Goal: Information Seeking & Learning: Check status

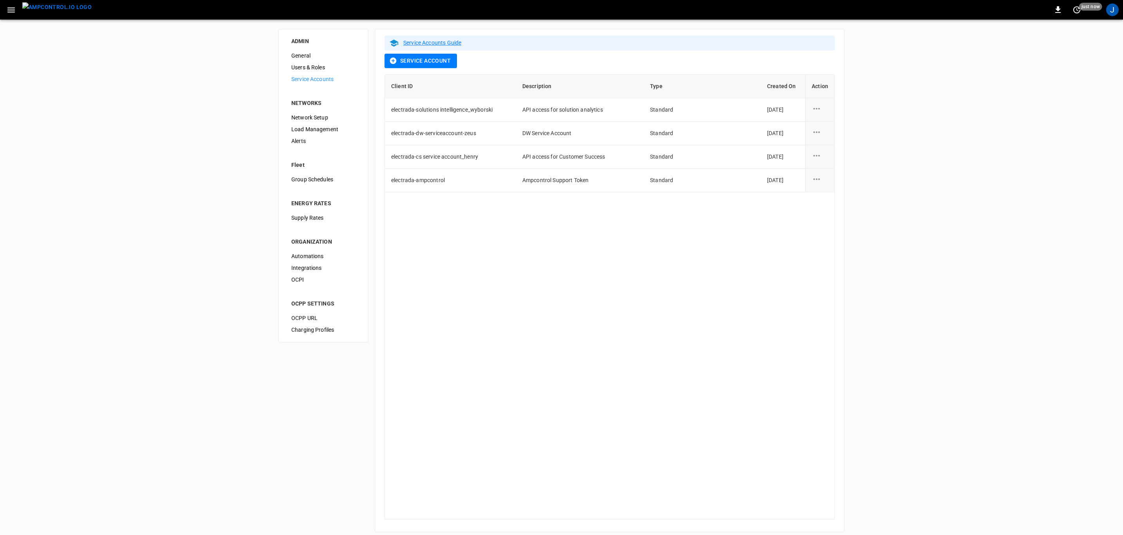
click at [59, 9] on img "menu" at bounding box center [56, 7] width 69 height 10
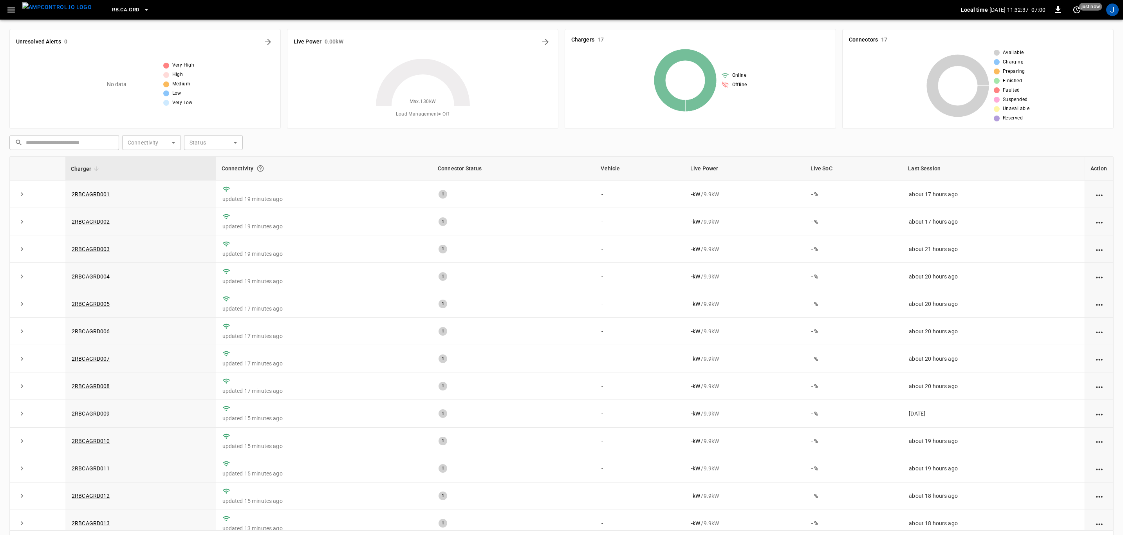
click at [142, 11] on icon "button" at bounding box center [146, 10] width 8 height 8
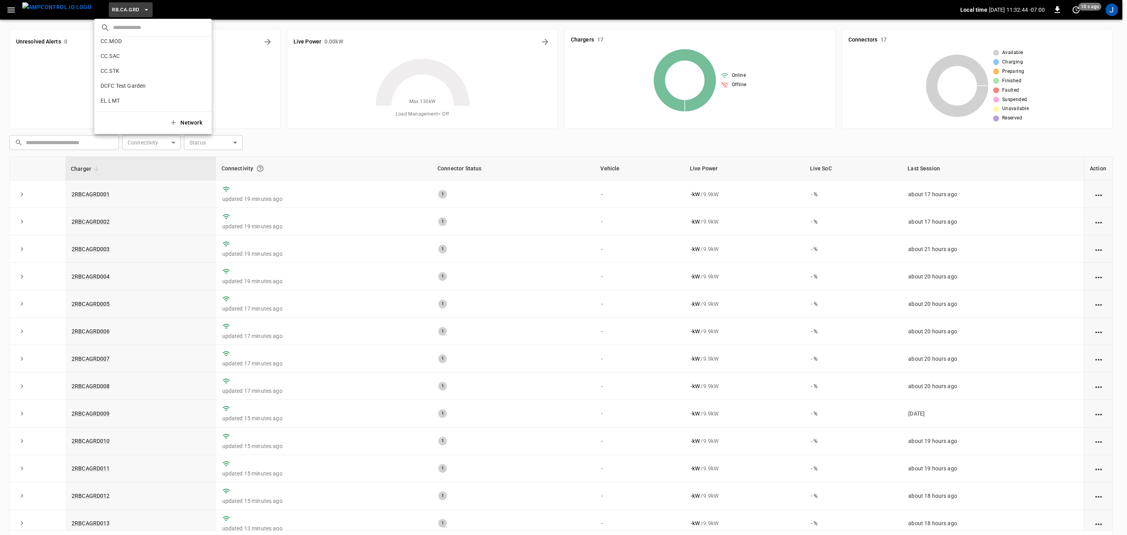
scroll to position [223, 0]
click at [120, 93] on p "EL.MTH" at bounding box center [139, 92] width 76 height 8
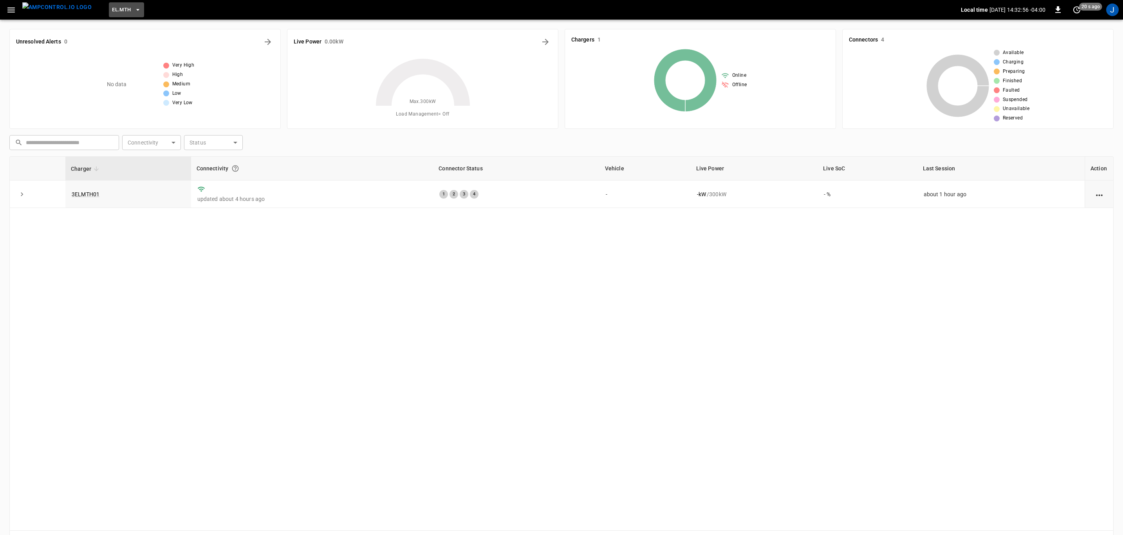
click at [136, 9] on icon "button" at bounding box center [137, 10] width 3 height 2
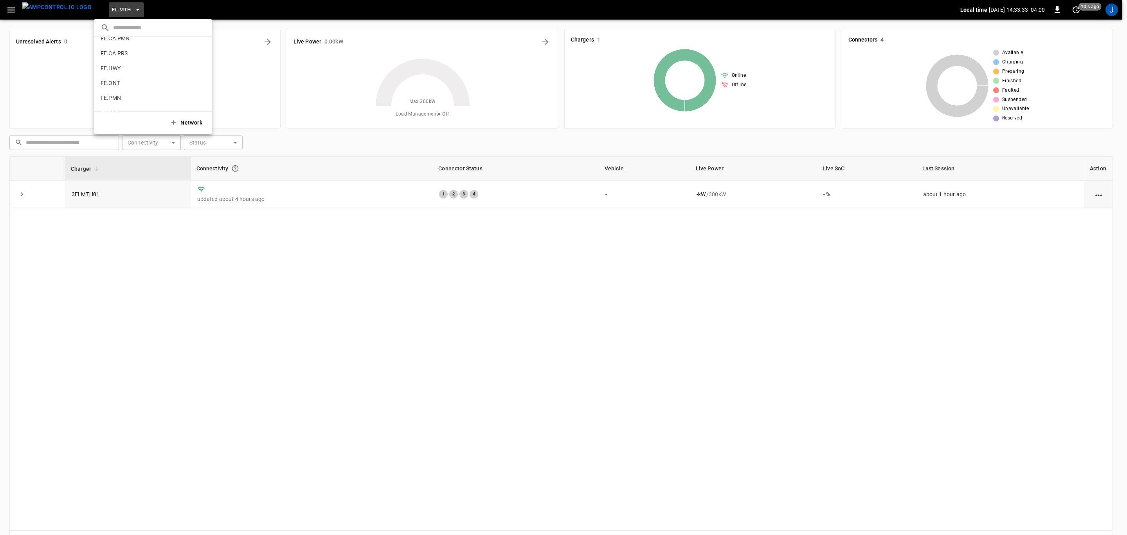
scroll to position [350, 0]
click at [136, 85] on p "L2 Test Garden" at bounding box center [139, 84] width 77 height 8
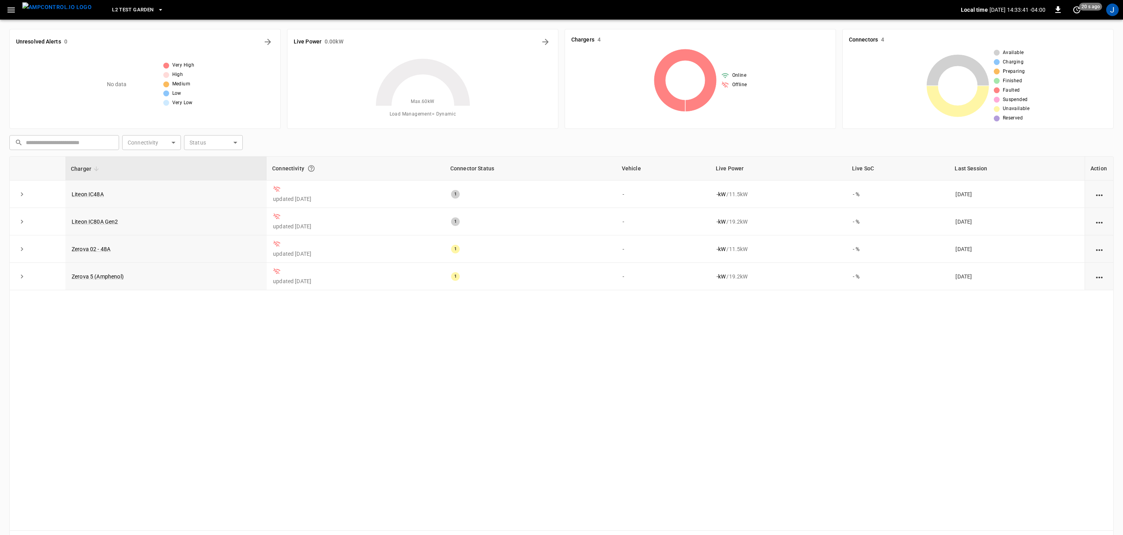
click at [157, 11] on icon "button" at bounding box center [161, 10] width 8 height 8
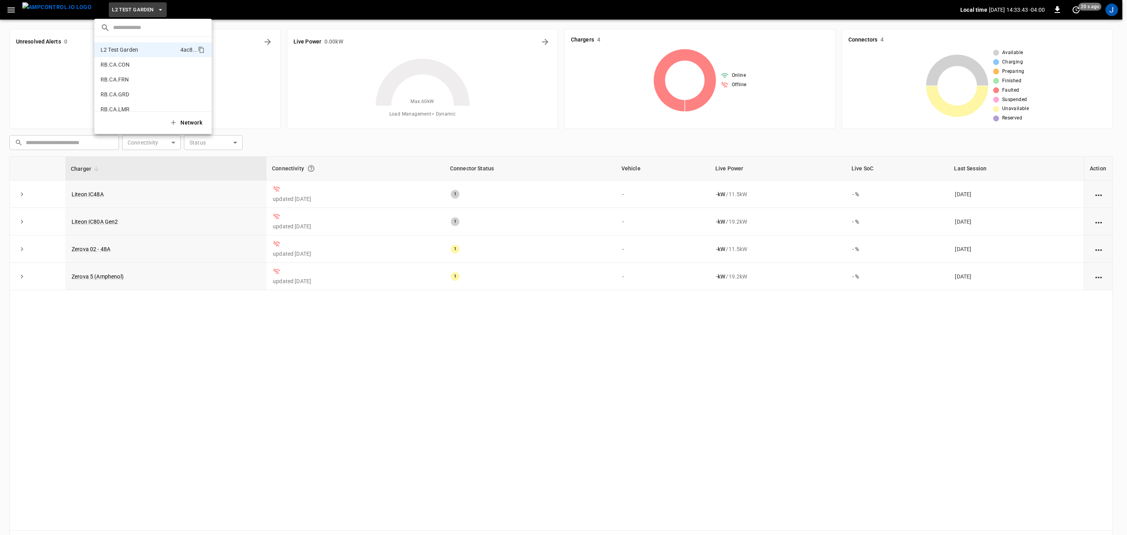
scroll to position [326, 0]
click at [142, 92] on p "Individual Sandbox" at bounding box center [139, 94] width 76 height 8
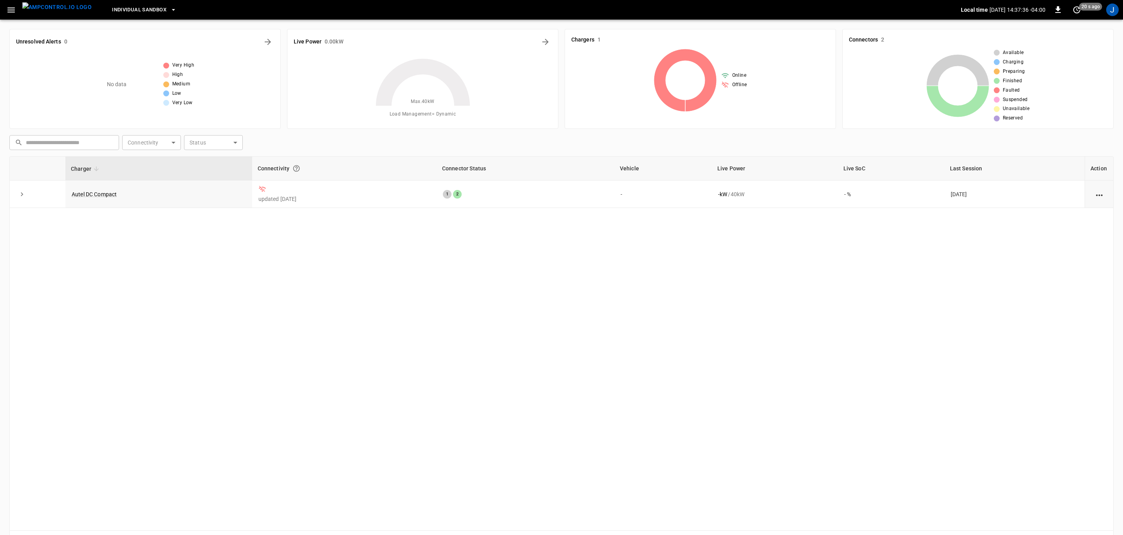
click at [169, 7] on icon "button" at bounding box center [173, 10] width 8 height 8
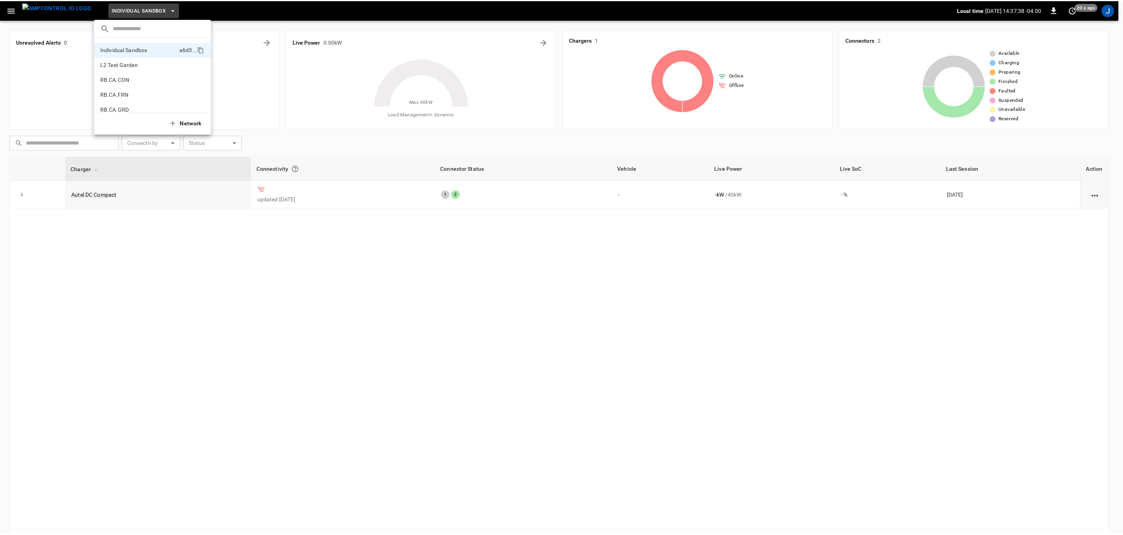
scroll to position [252, 0]
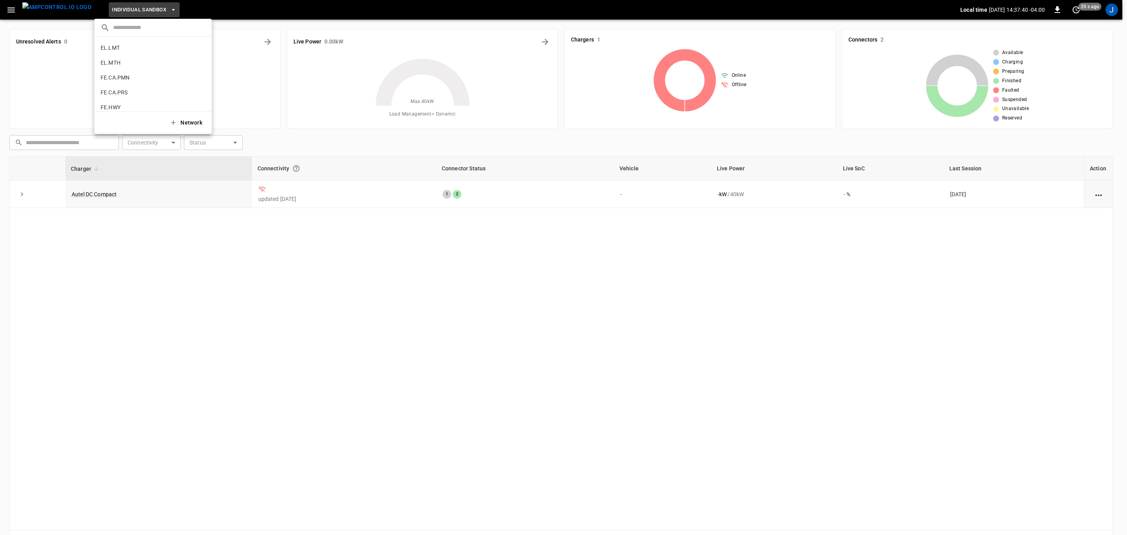
click at [113, 62] on p "EL.MTH" at bounding box center [139, 63] width 76 height 8
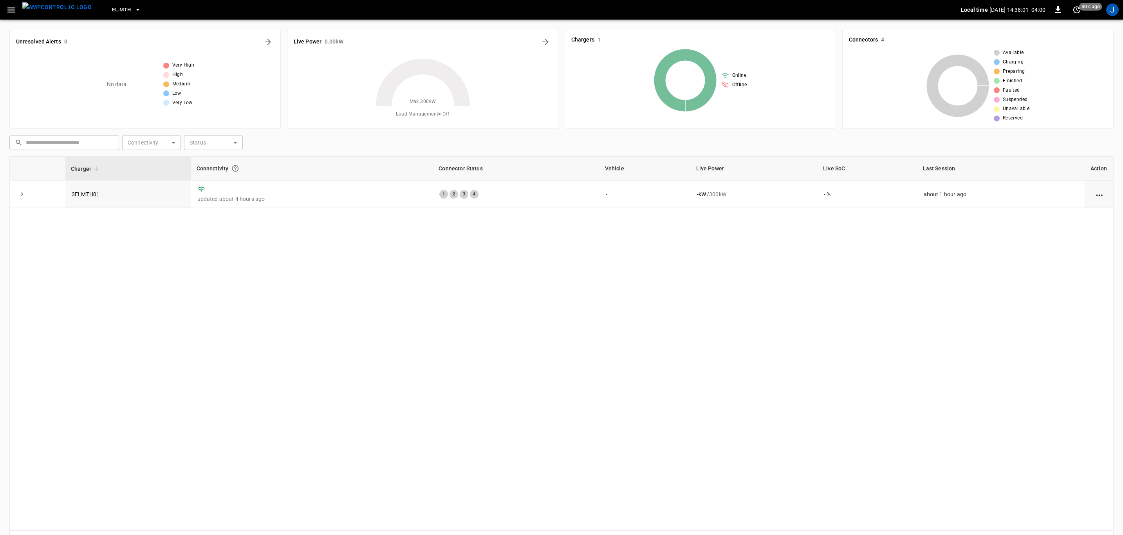
click at [88, 196] on link "3ELMTH01" at bounding box center [86, 194] width 28 height 6
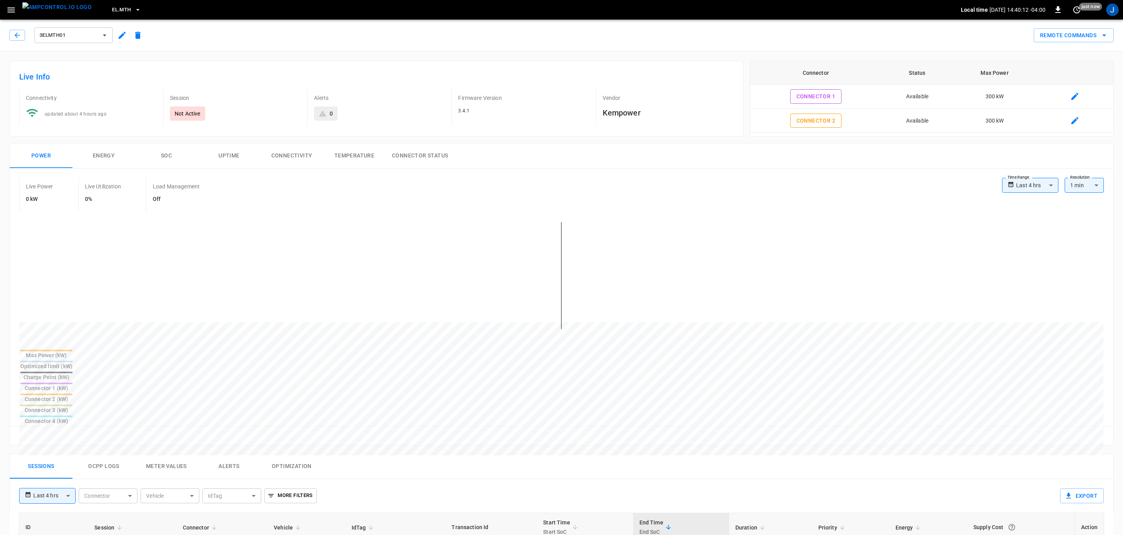
click at [136, 9] on icon "button" at bounding box center [137, 10] width 3 height 2
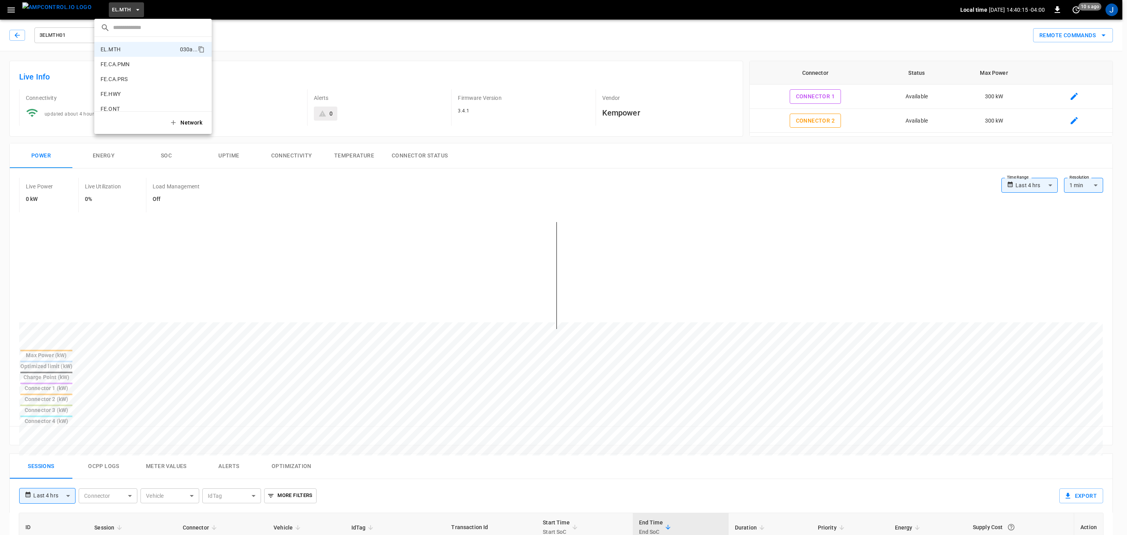
click at [133, 75] on p "FE.CA.PRS" at bounding box center [139, 79] width 76 height 8
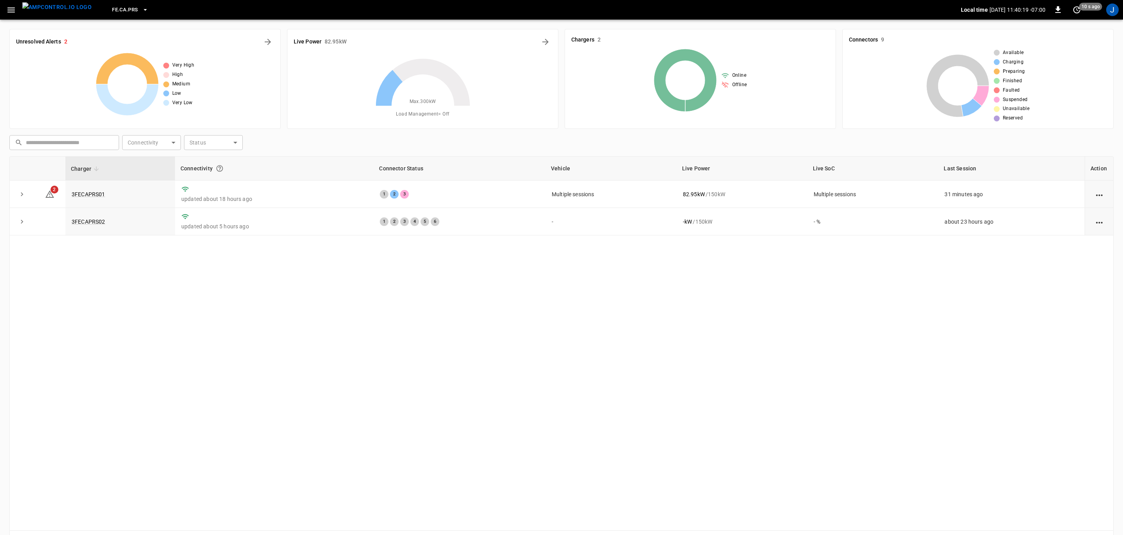
click at [19, 12] on button "menu" at bounding box center [57, 10] width 76 height 20
click at [13, 9] on icon "button" at bounding box center [10, 9] width 7 height 5
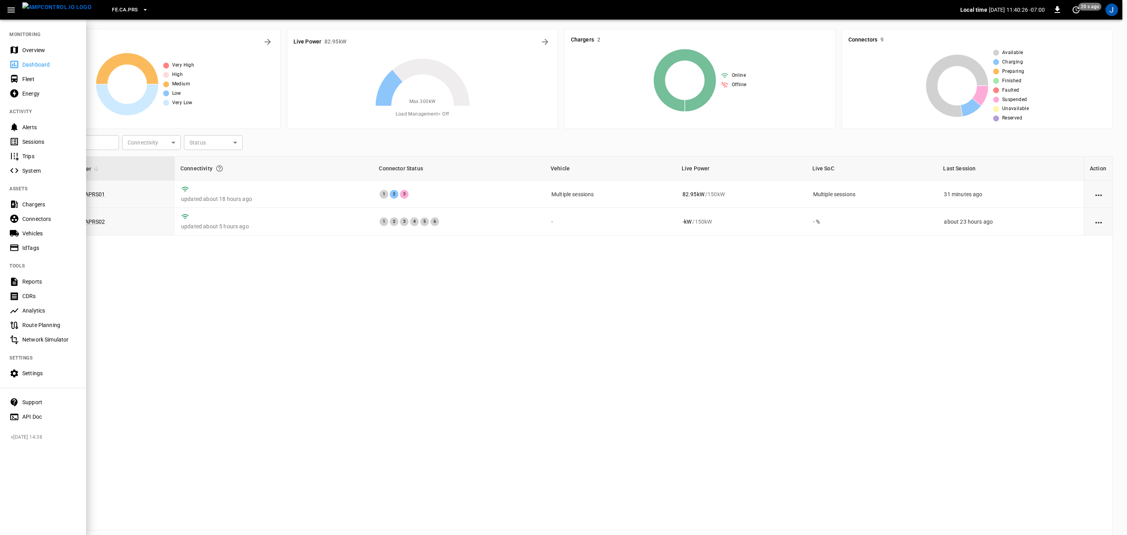
click at [39, 375] on div "Settings" at bounding box center [49, 373] width 54 height 8
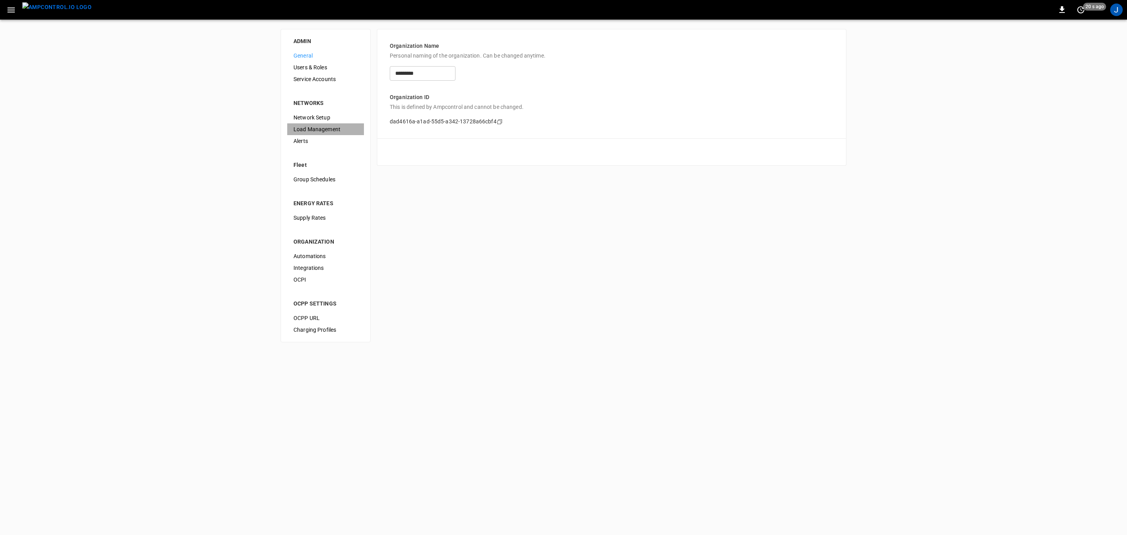
click at [326, 126] on span "Load Management" at bounding box center [326, 129] width 64 height 8
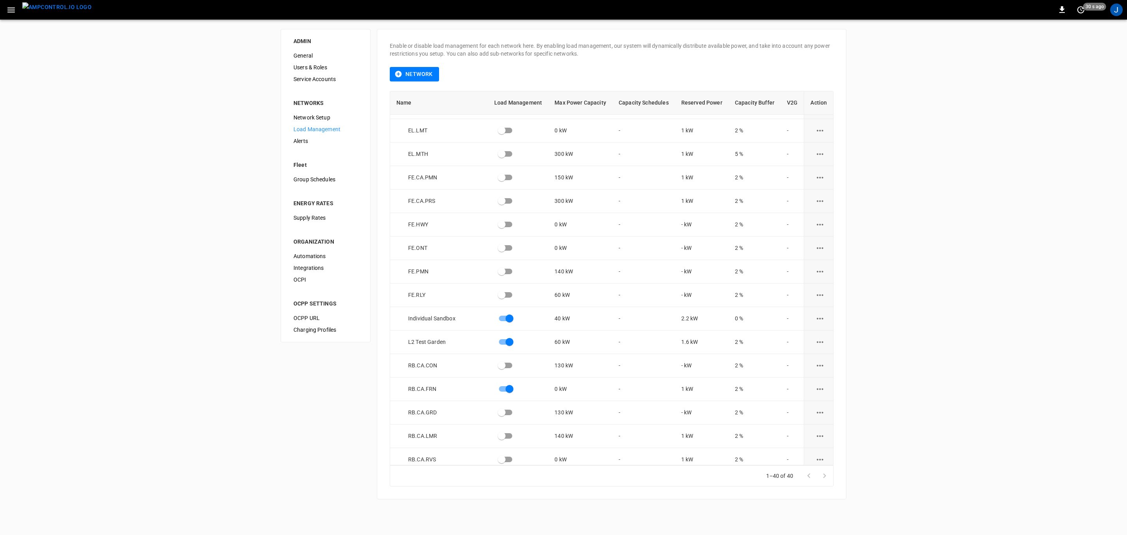
scroll to position [360, 0]
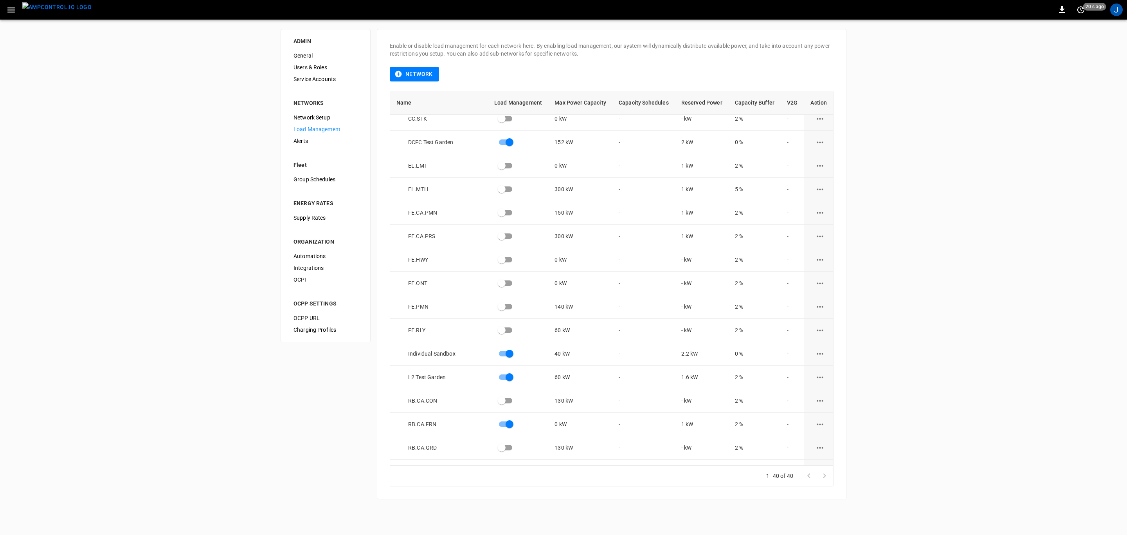
click at [815, 238] on icon "load management options" at bounding box center [820, 236] width 10 height 10
click at [814, 253] on li "Edit" at bounding box center [834, 255] width 56 height 13
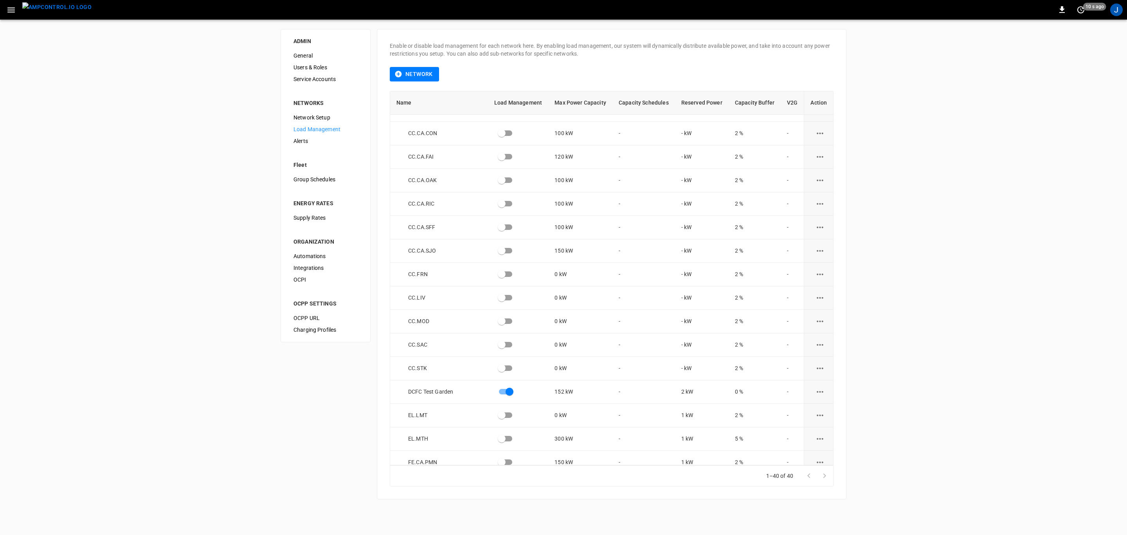
scroll to position [79, 0]
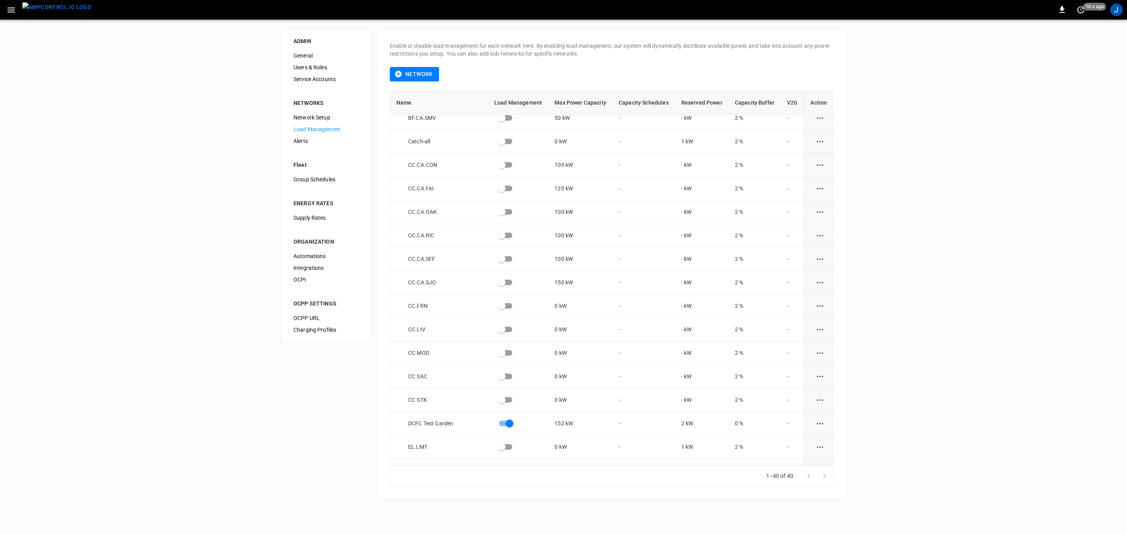
click at [49, 10] on img "menu" at bounding box center [56, 7] width 69 height 10
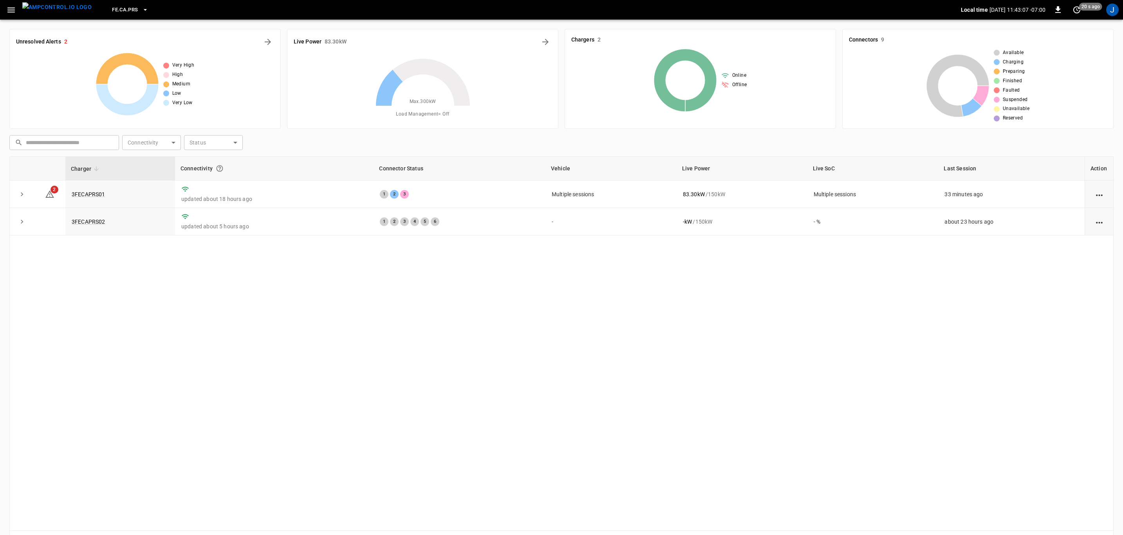
click at [141, 10] on icon "button" at bounding box center [145, 10] width 8 height 8
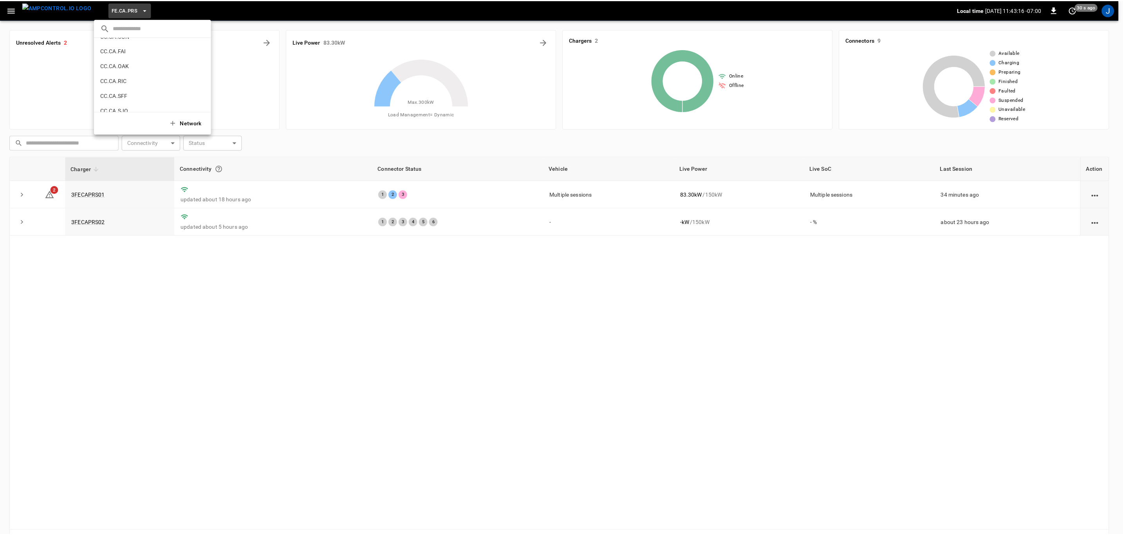
scroll to position [59, 0]
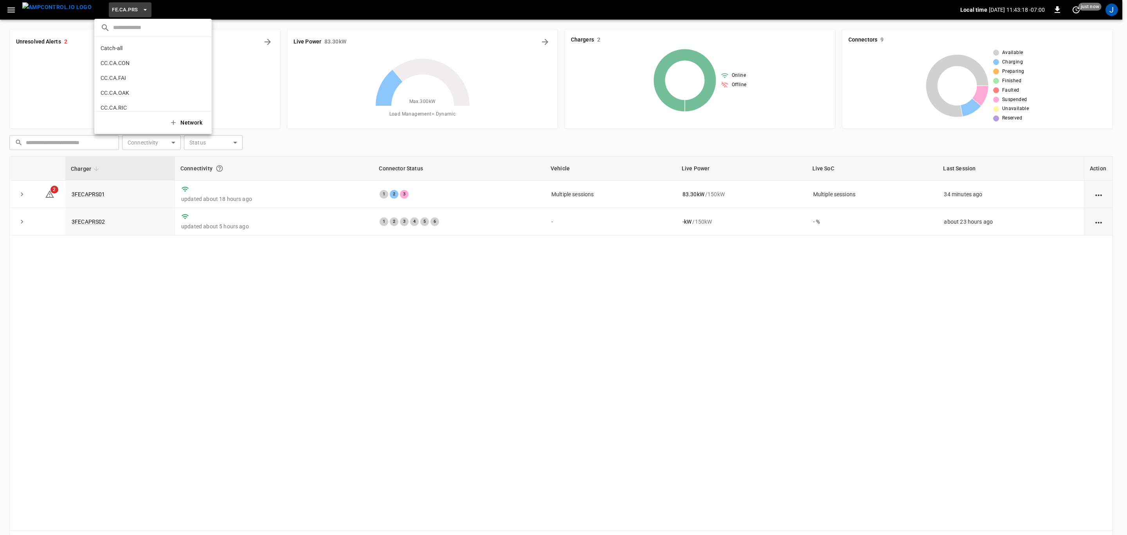
click at [126, 61] on p "CC.CA.CON" at bounding box center [139, 63] width 76 height 8
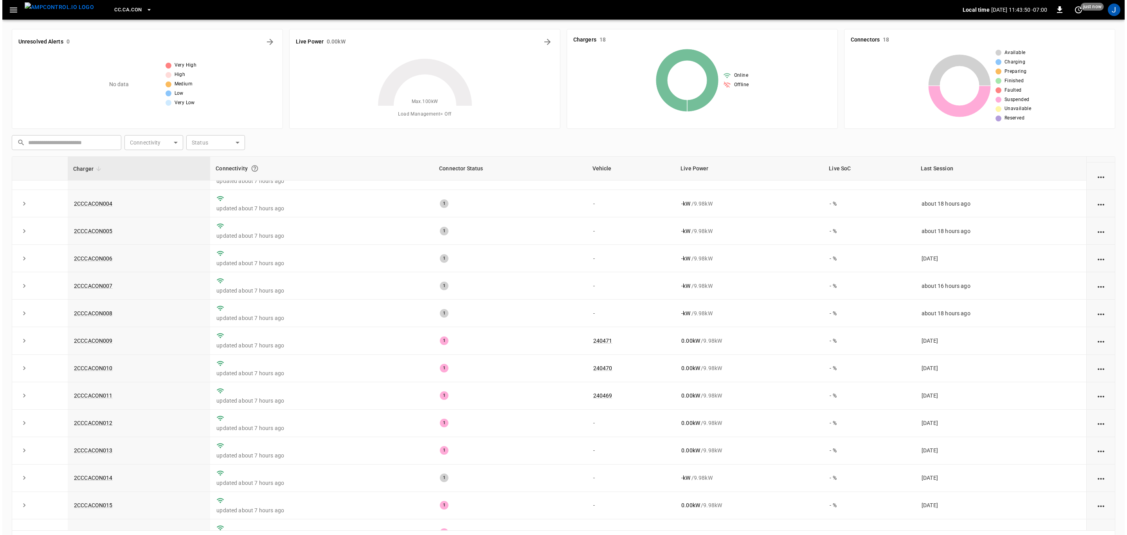
scroll to position [0, 0]
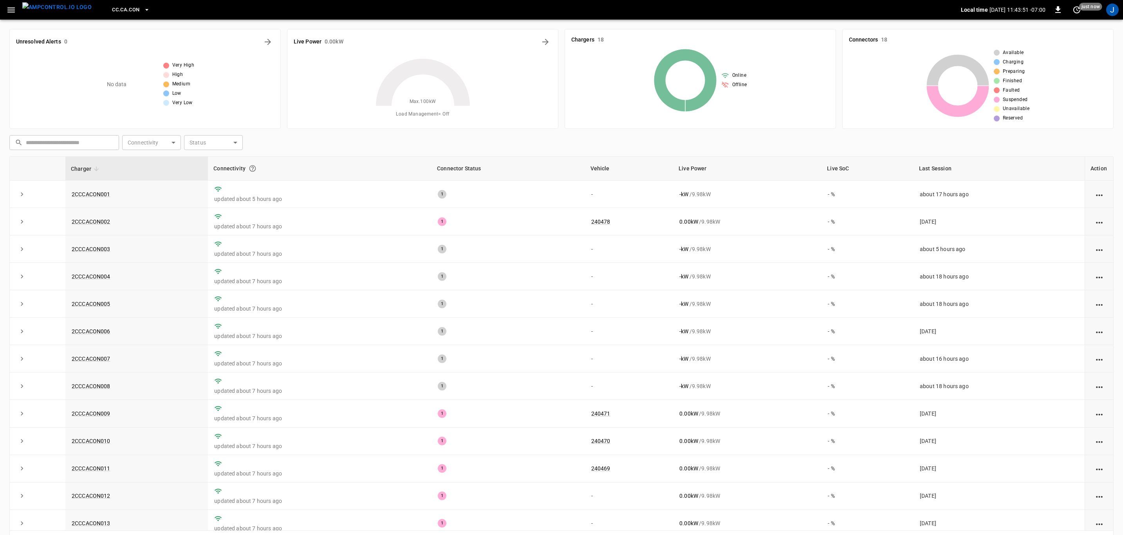
click at [143, 11] on icon "button" at bounding box center [147, 10] width 8 height 8
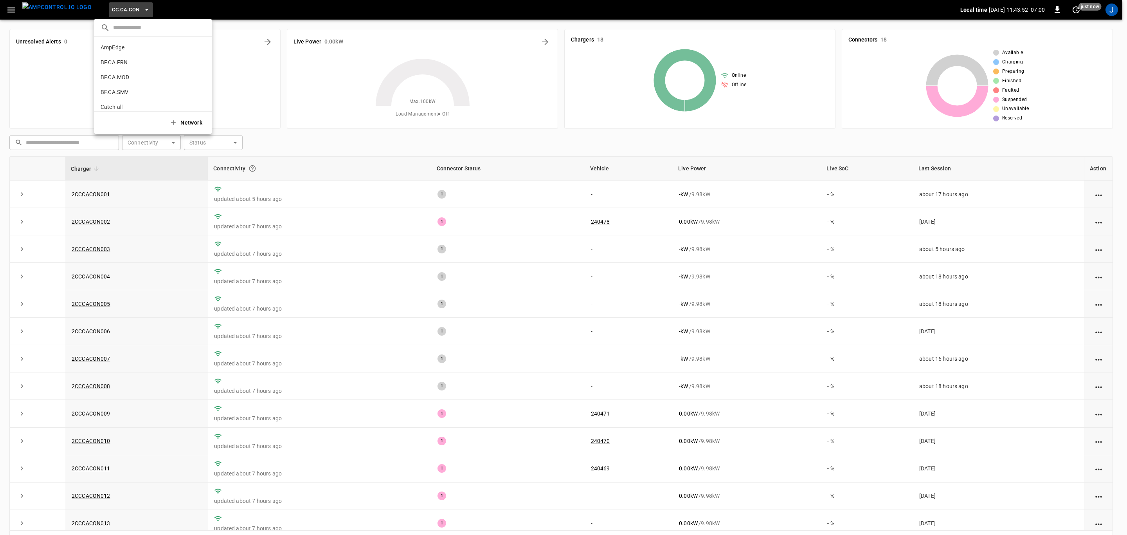
scroll to position [72, 0]
click at [132, 66] on p "CC.CA.FAI" at bounding box center [139, 65] width 76 height 8
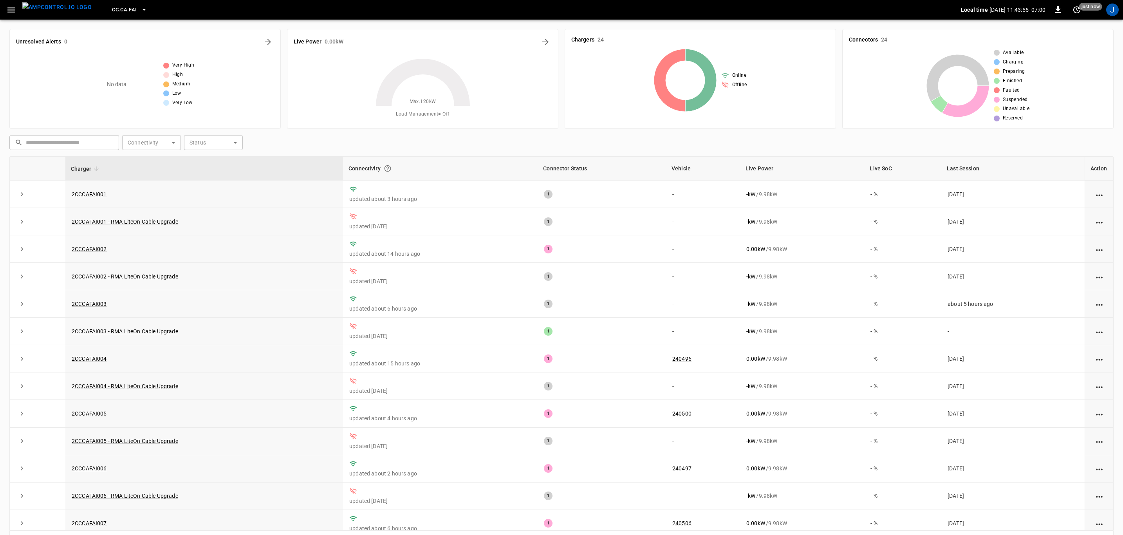
click at [140, 8] on icon "button" at bounding box center [144, 10] width 8 height 8
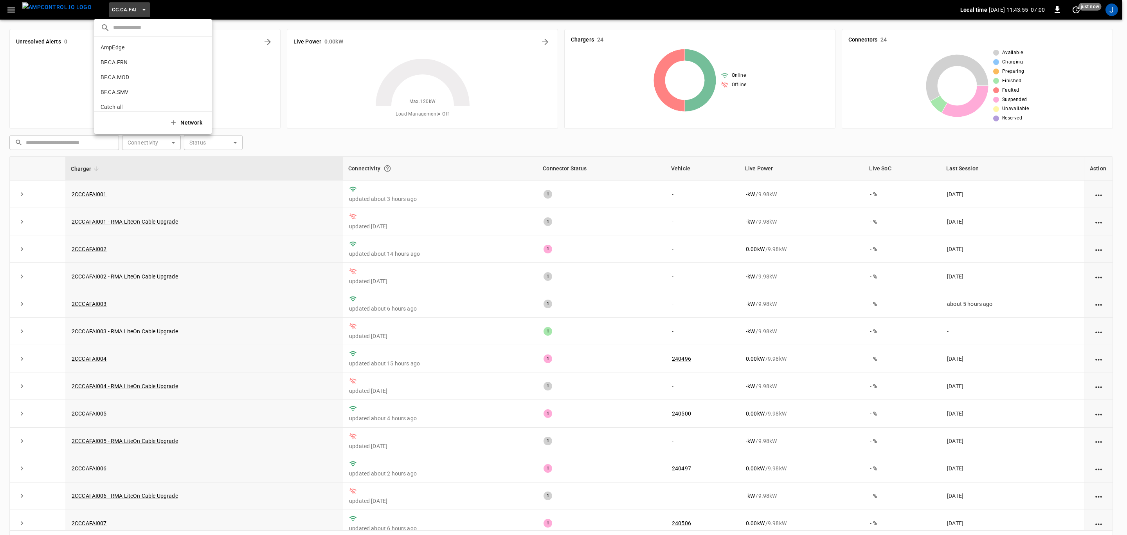
scroll to position [87, 0]
click at [123, 79] on p "CC.CA.RIC" at bounding box center [139, 79] width 77 height 8
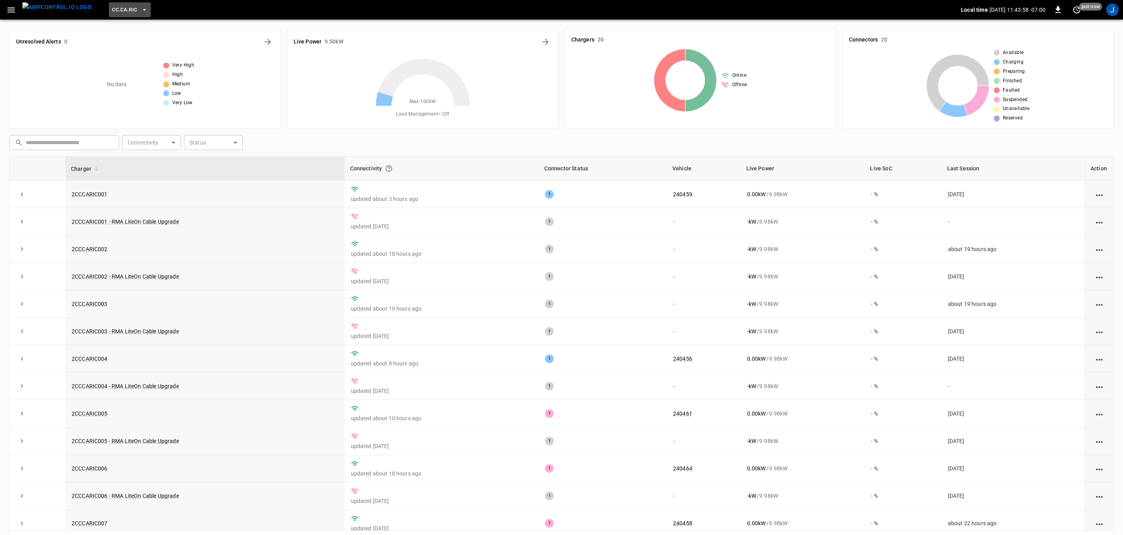
click at [141, 9] on icon "button" at bounding box center [145, 10] width 8 height 8
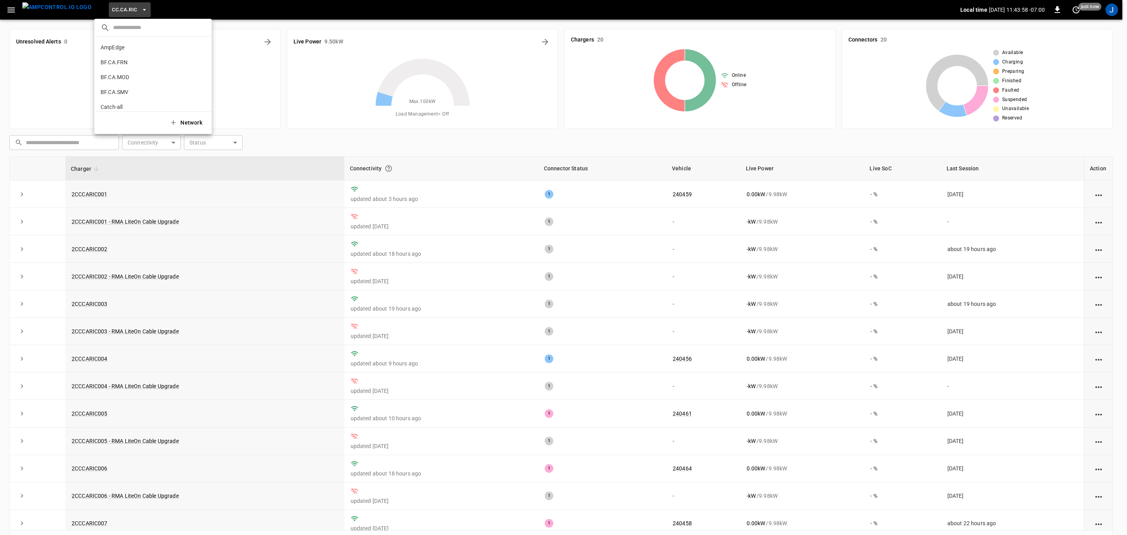
scroll to position [117, 0]
click at [124, 62] on p "CC.CA.SFF" at bounding box center [139, 65] width 77 height 8
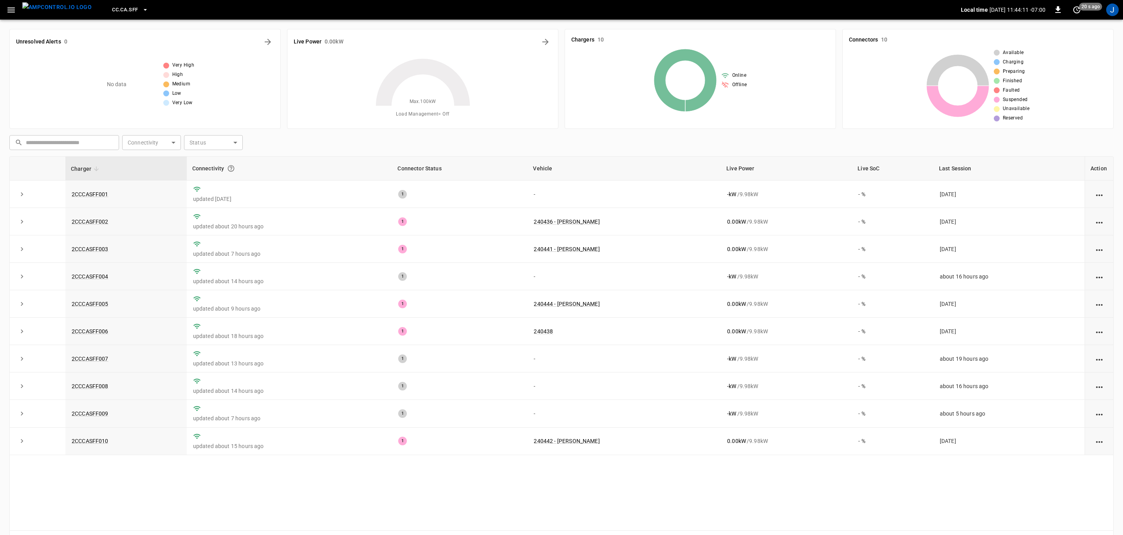
click at [141, 9] on icon "button" at bounding box center [145, 10] width 8 height 8
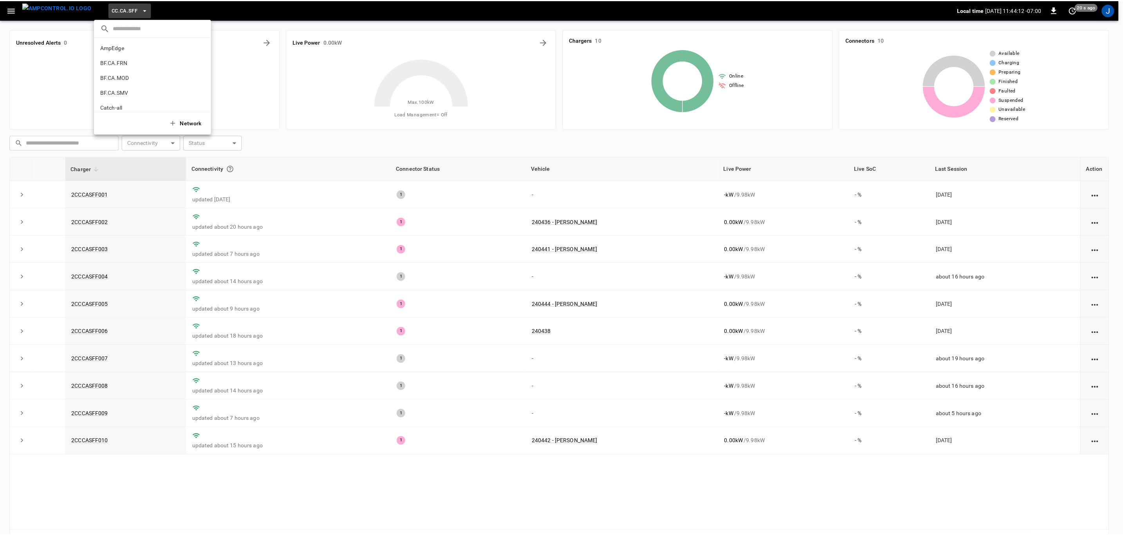
scroll to position [132, 0]
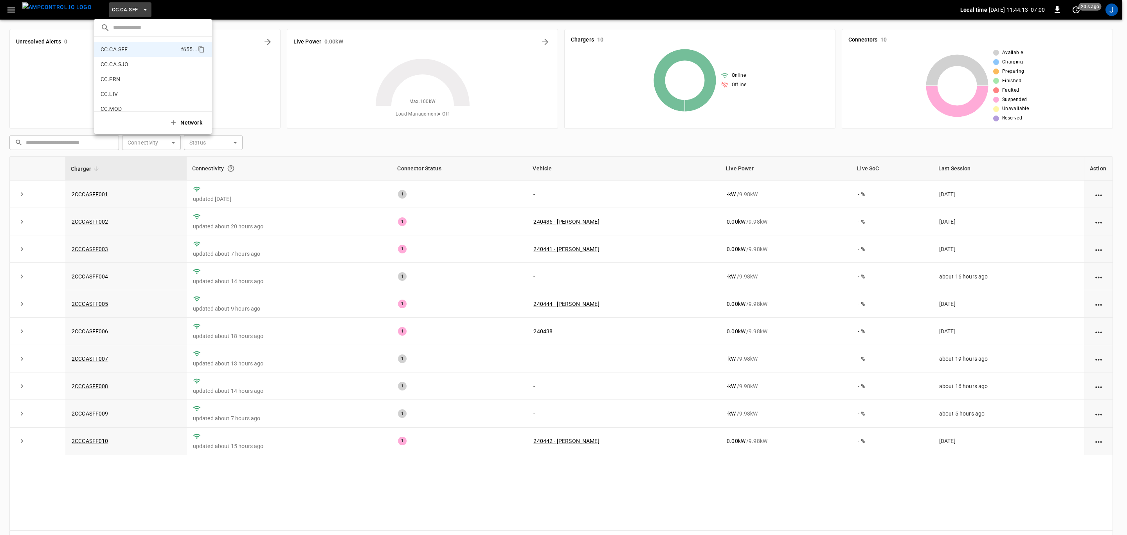
click at [127, 65] on p "CC.CA.SJO" at bounding box center [139, 64] width 76 height 8
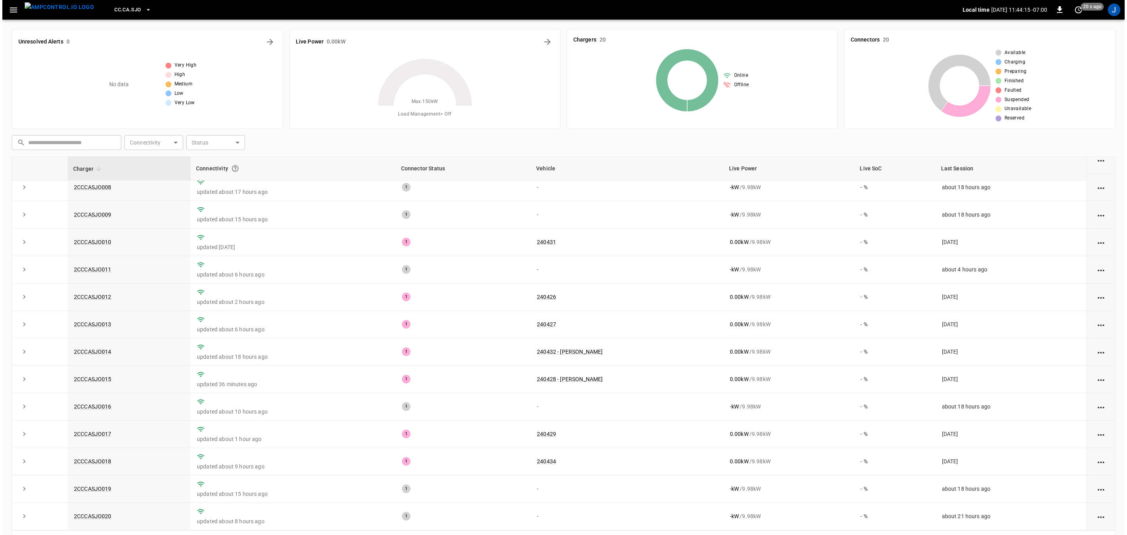
scroll to position [0, 0]
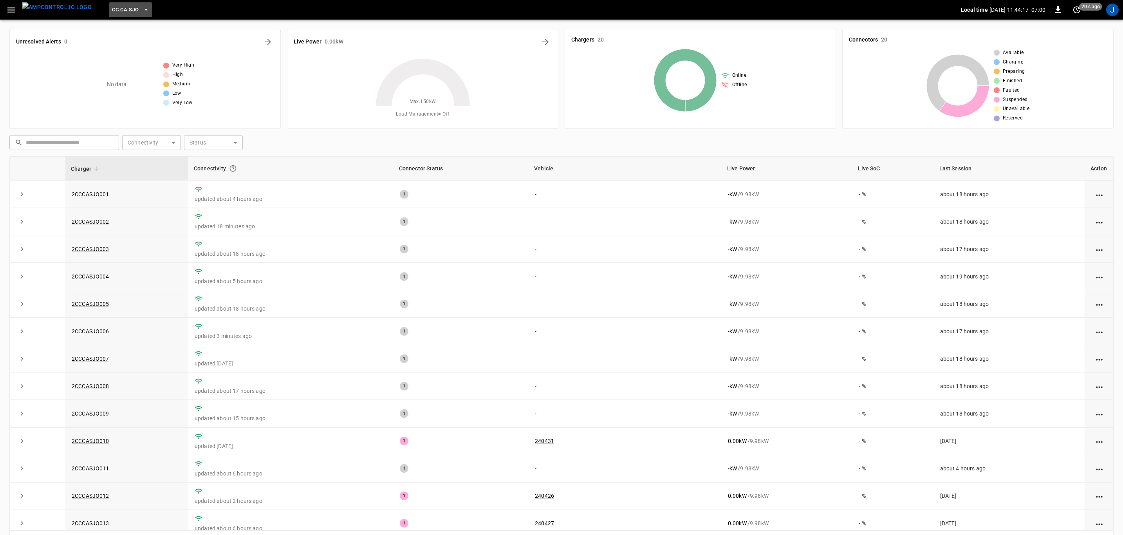
click at [142, 8] on icon "button" at bounding box center [146, 10] width 8 height 8
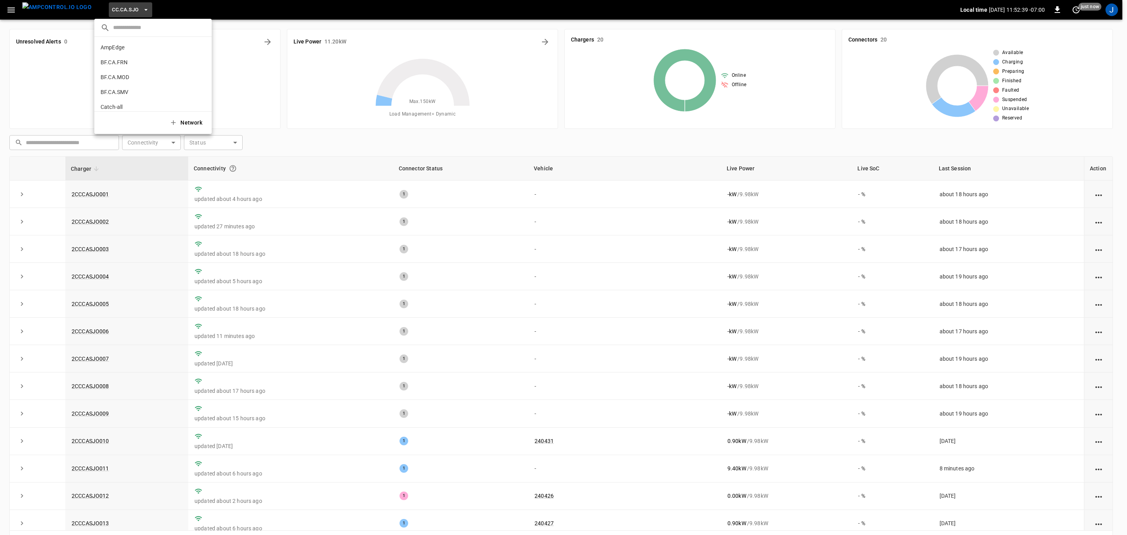
click at [130, 12] on div at bounding box center [563, 267] width 1127 height 535
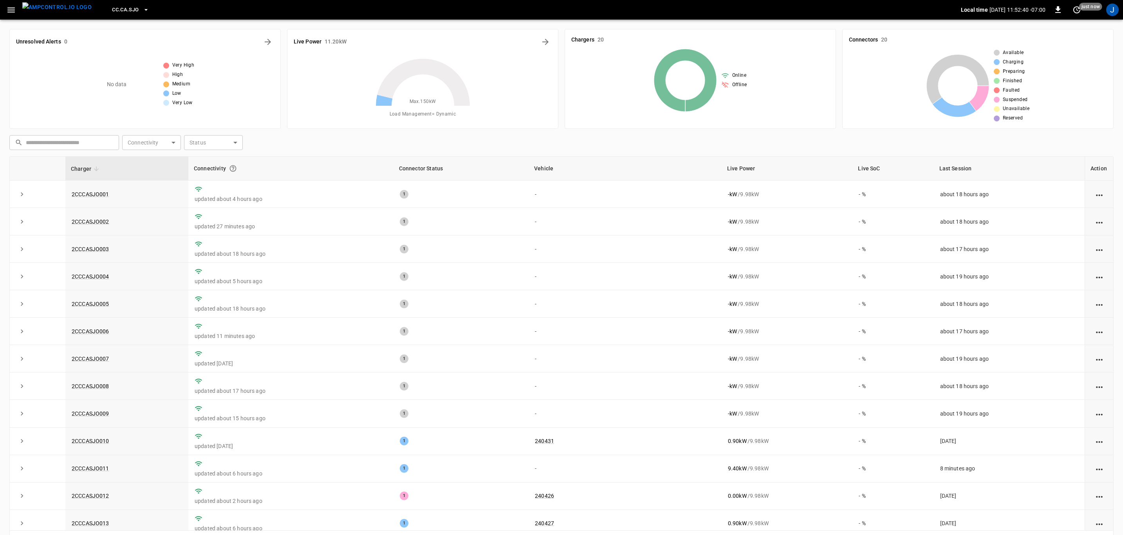
click at [142, 12] on icon "button" at bounding box center [146, 10] width 8 height 8
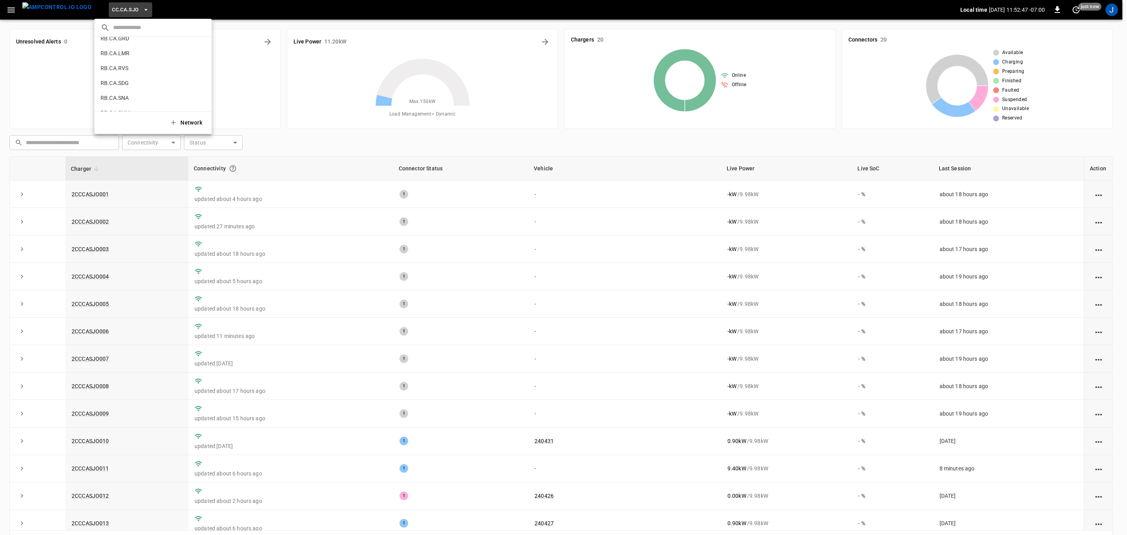
scroll to position [382, 0]
click at [125, 80] on p "RB.CA.FRN" at bounding box center [139, 82] width 77 height 8
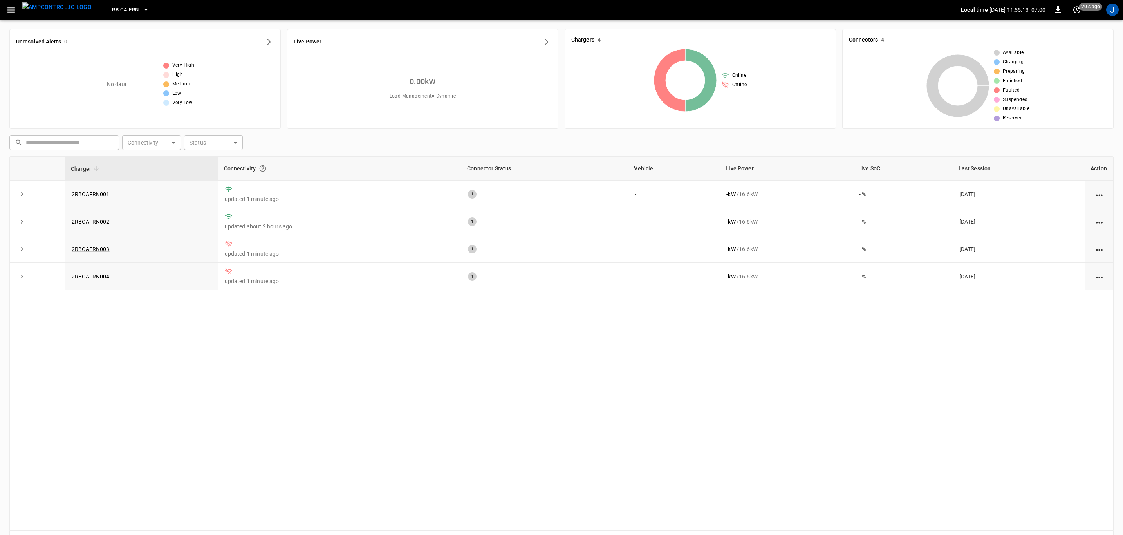
click at [103, 250] on link "2RBCAFRN003" at bounding box center [91, 249] width 38 height 6
click at [101, 278] on link "2RBCAFRN004" at bounding box center [91, 276] width 38 height 6
click at [88, 279] on link "2RBCAFRN004" at bounding box center [91, 276] width 38 height 6
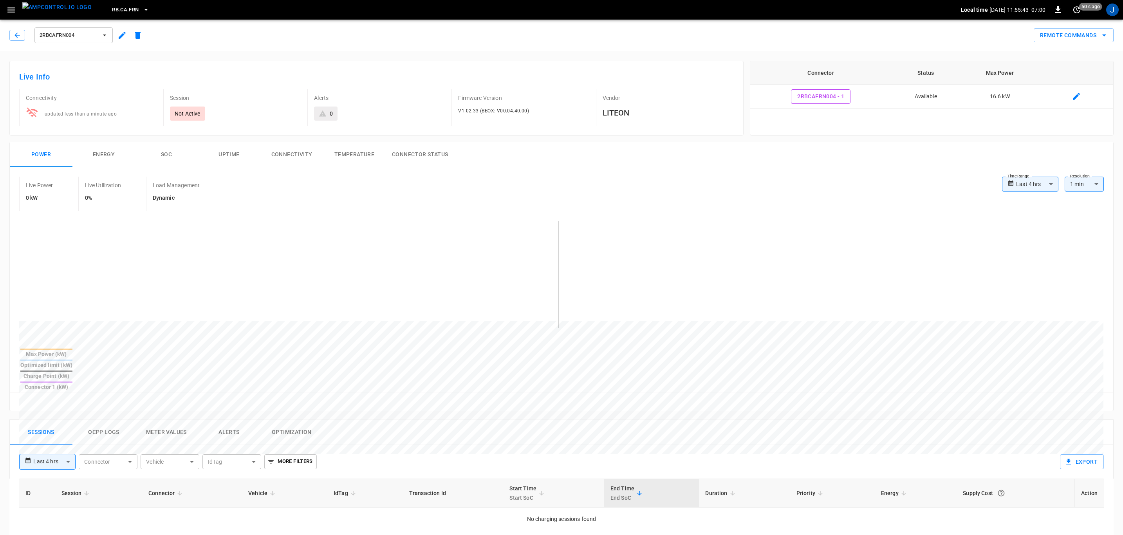
click at [226, 159] on button "Uptime" at bounding box center [229, 154] width 63 height 25
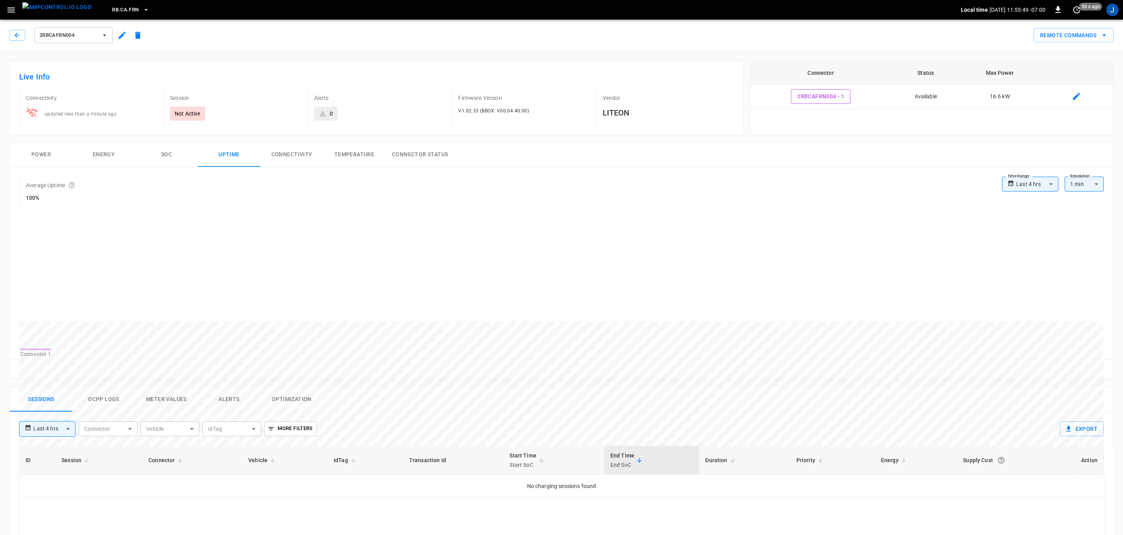
click at [296, 159] on button "Connectivity" at bounding box center [291, 154] width 63 height 25
click at [49, 160] on button "Power" at bounding box center [41, 154] width 63 height 25
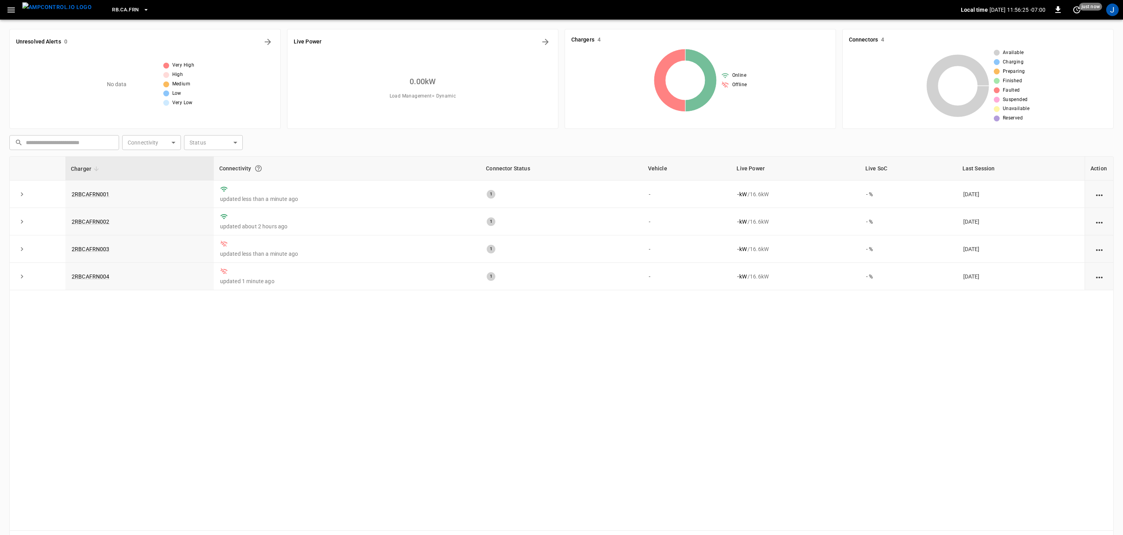
click at [96, 249] on link "2RBCAFRN003" at bounding box center [91, 249] width 38 height 6
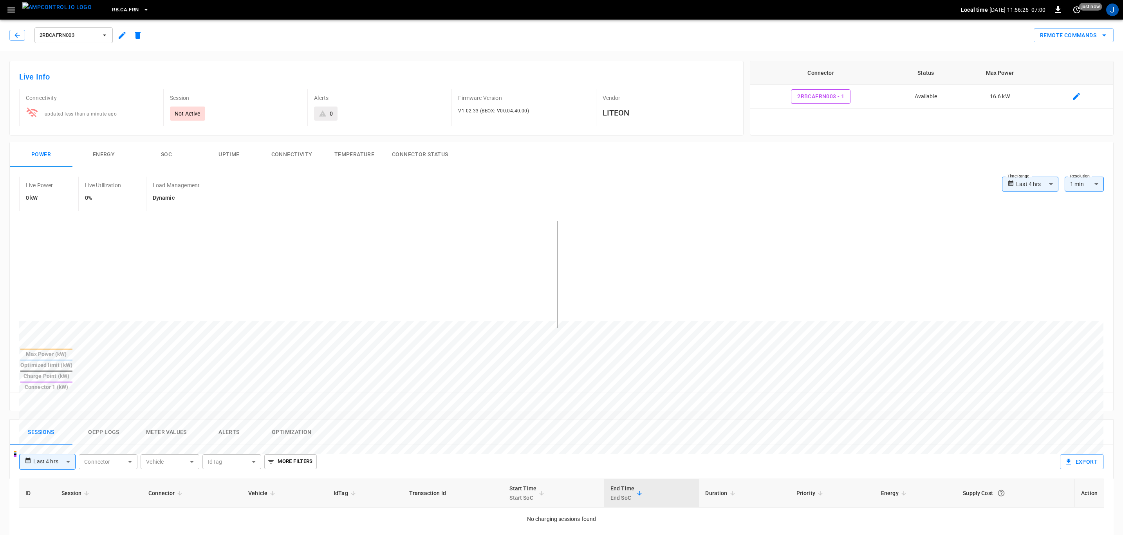
click at [289, 156] on button "Connectivity" at bounding box center [291, 154] width 63 height 25
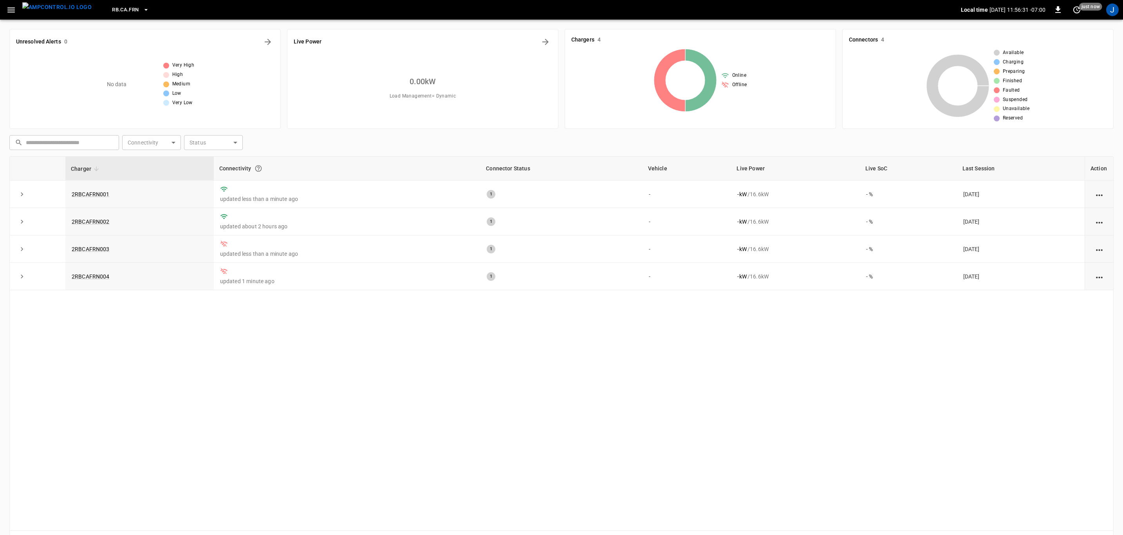
click at [94, 191] on link "2RBCAFRN001" at bounding box center [91, 194] width 38 height 6
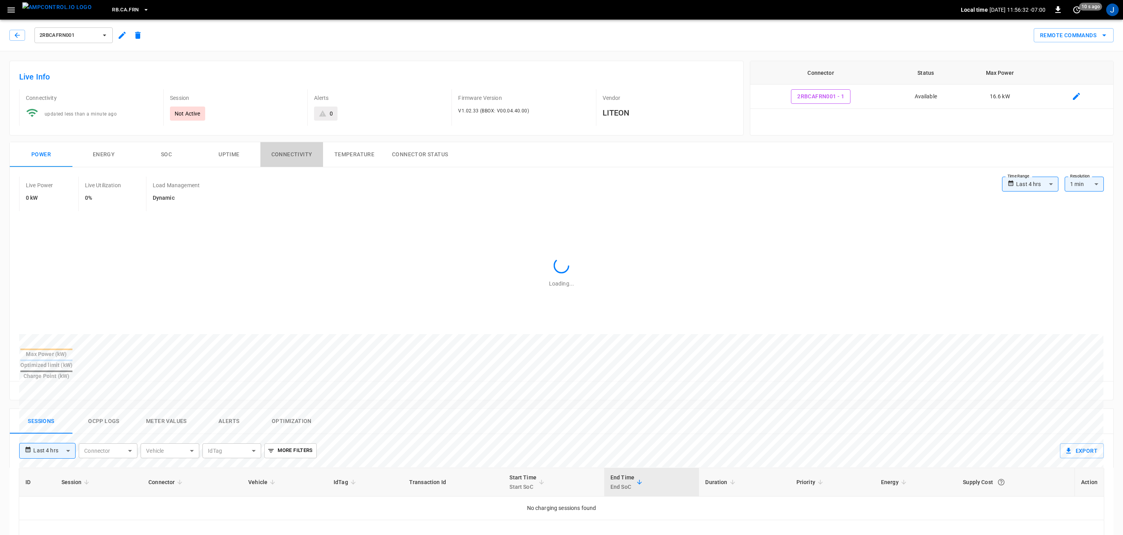
click at [282, 152] on button "Connectivity" at bounding box center [291, 154] width 63 height 25
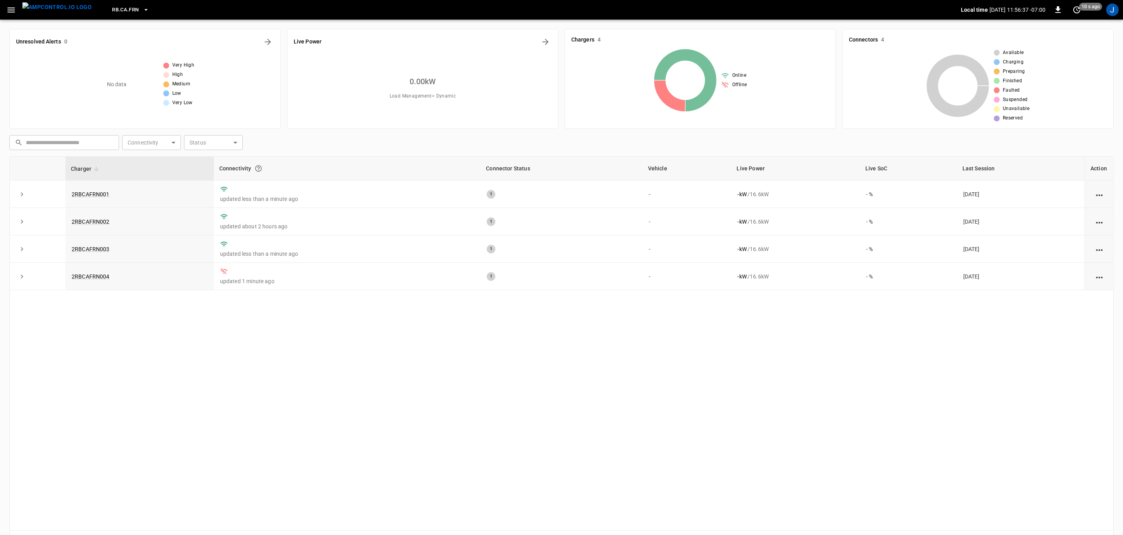
click at [89, 220] on link "2RBCAFRN002" at bounding box center [91, 221] width 38 height 6
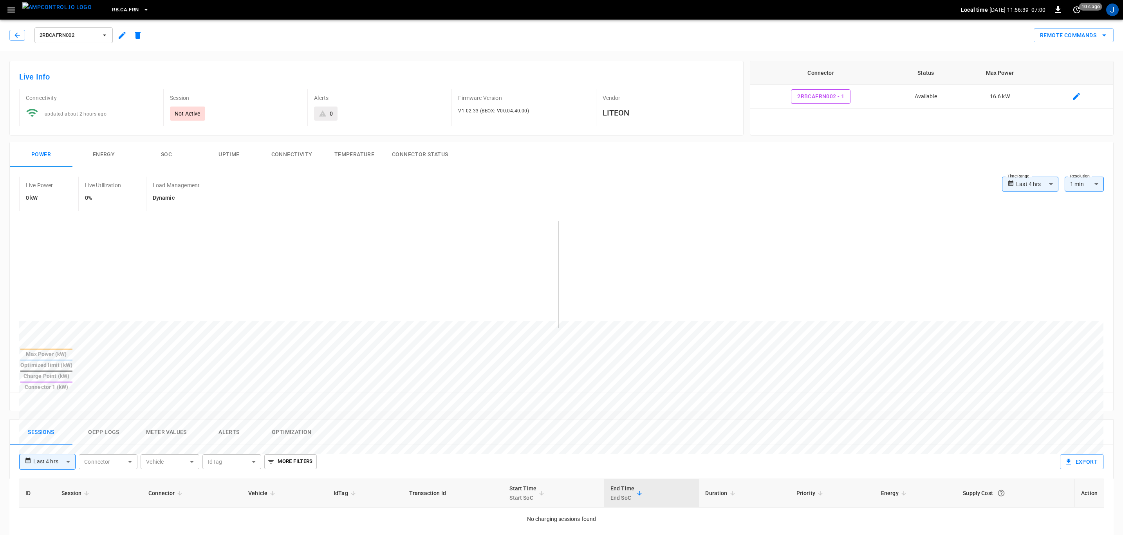
click at [294, 158] on button "Connectivity" at bounding box center [291, 154] width 63 height 25
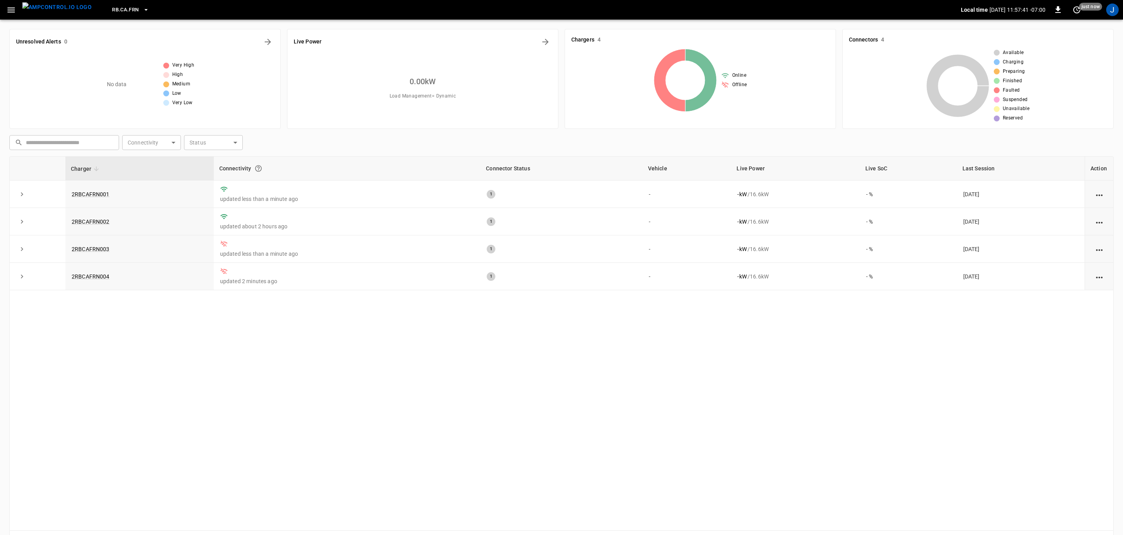
click at [142, 11] on icon "button" at bounding box center [146, 10] width 8 height 8
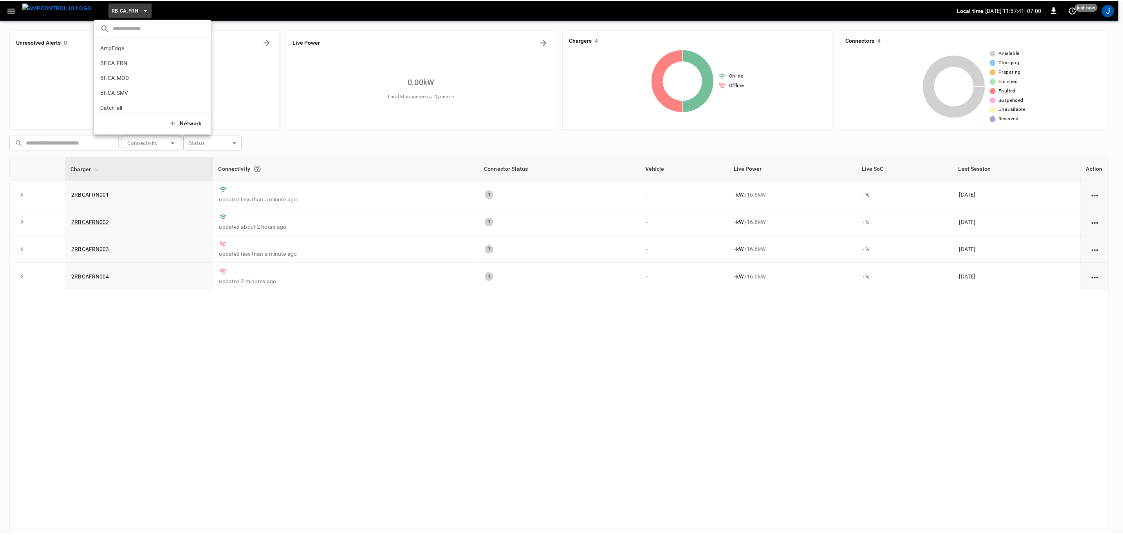
scroll to position [414, 0]
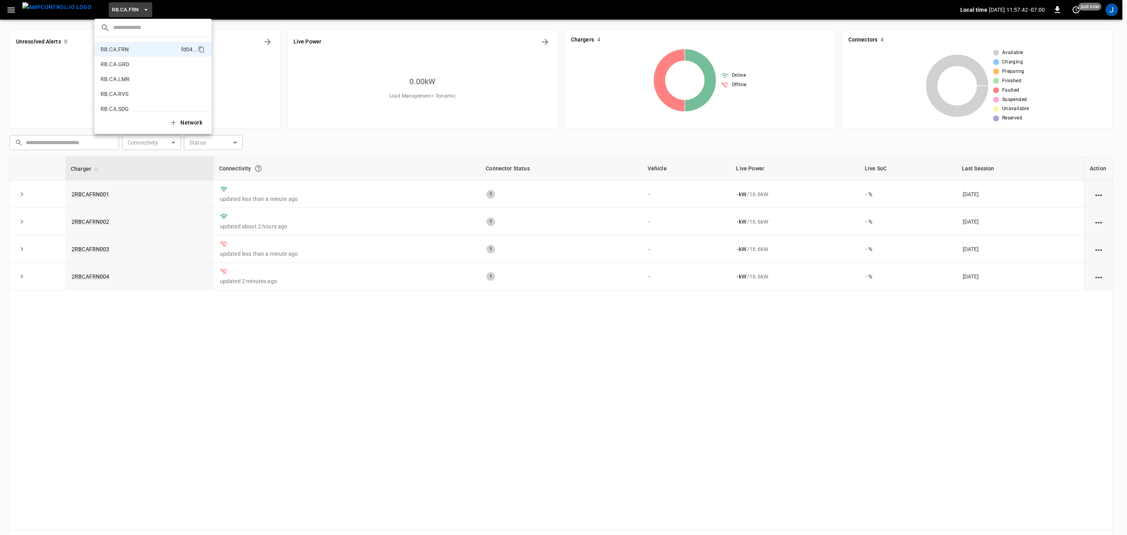
click at [126, 63] on p "RB.CA.GRD" at bounding box center [139, 64] width 76 height 8
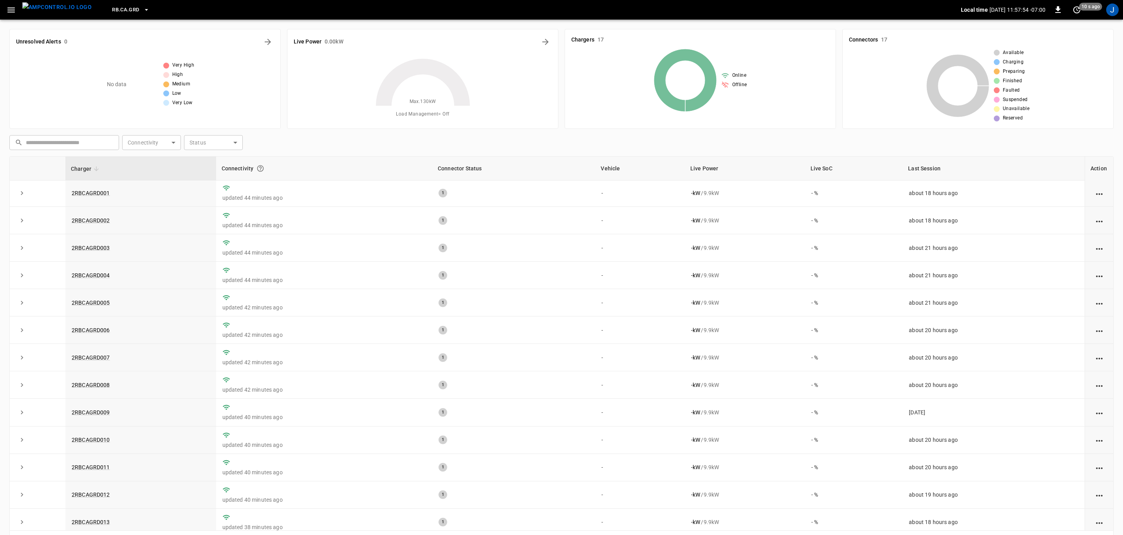
scroll to position [0, 0]
